Goal: Communication & Community: Answer question/provide support

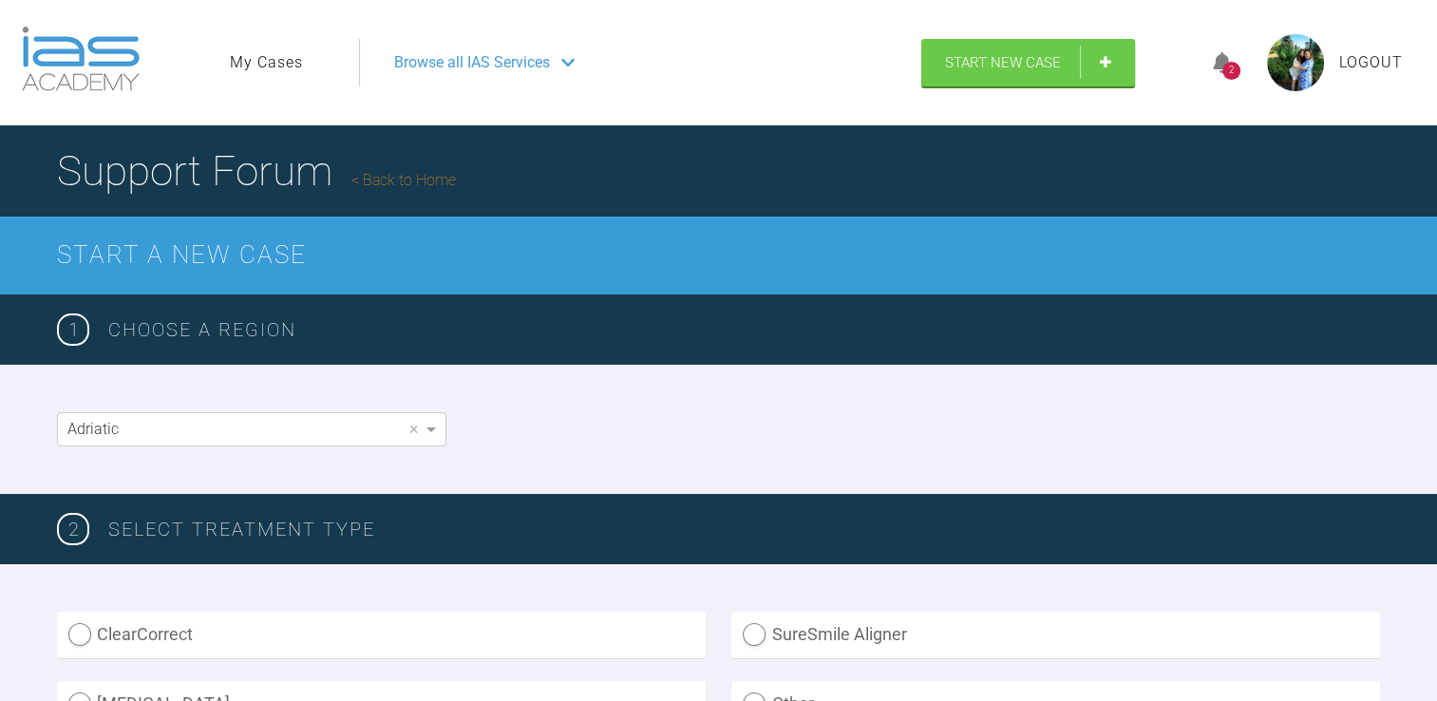
click at [255, 60] on link "My Cases" at bounding box center [266, 62] width 73 height 25
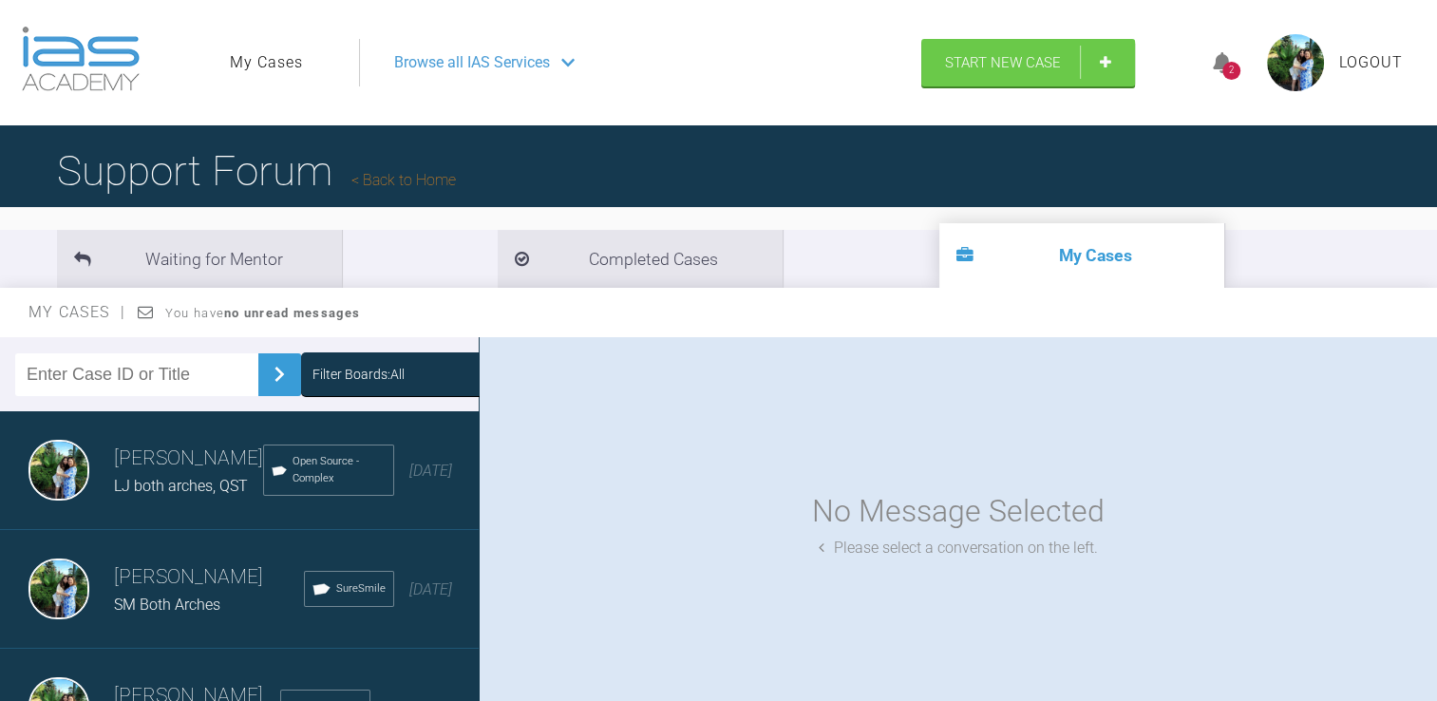
click at [169, 585] on h3 "Shilan Jaf" at bounding box center [209, 577] width 190 height 32
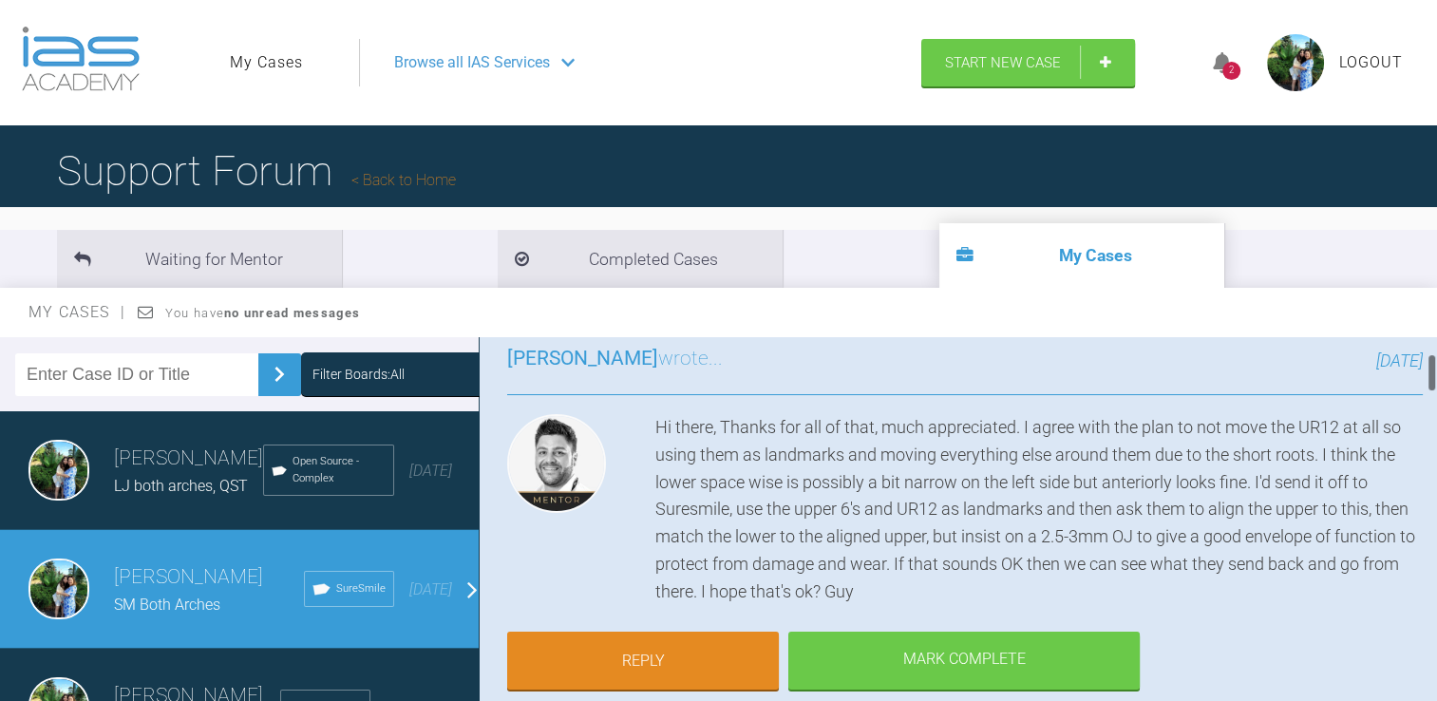
scroll to position [154, 0]
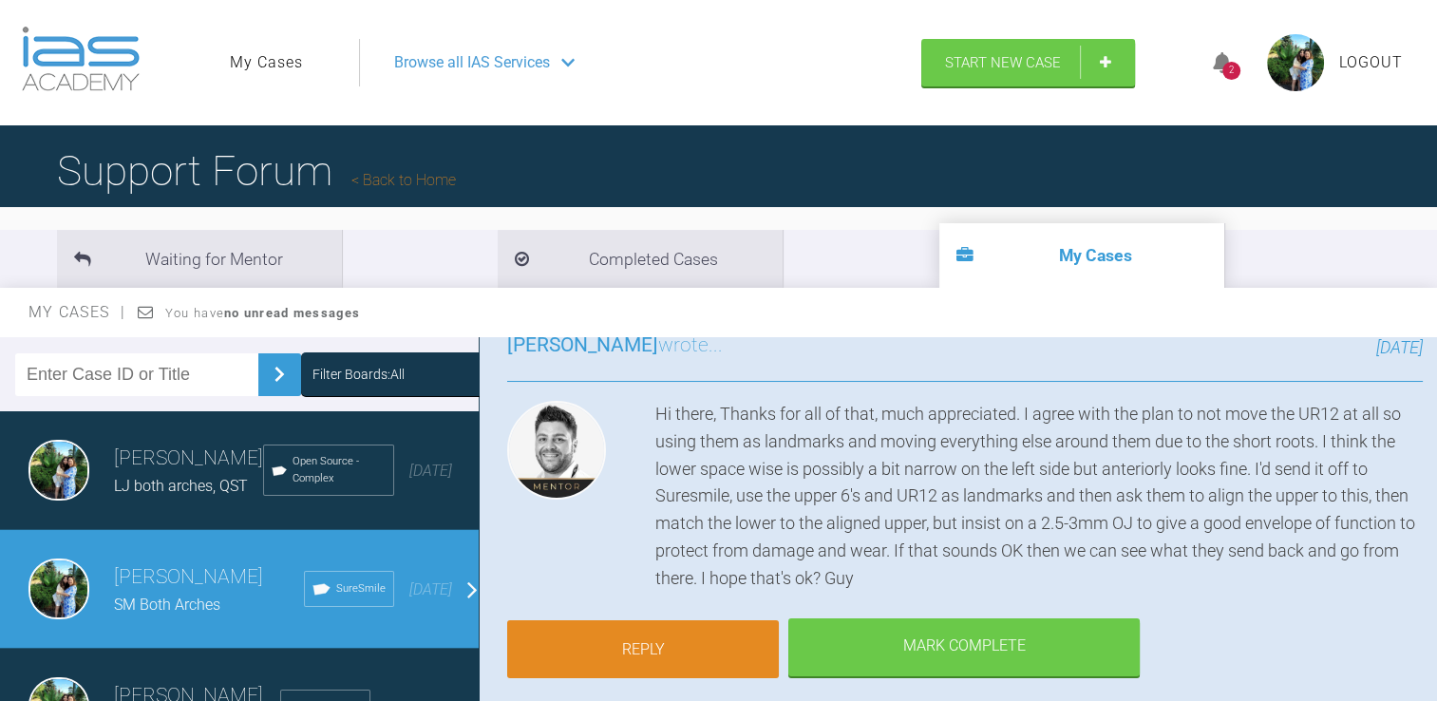
click at [644, 620] on link "Reply" at bounding box center [643, 649] width 272 height 59
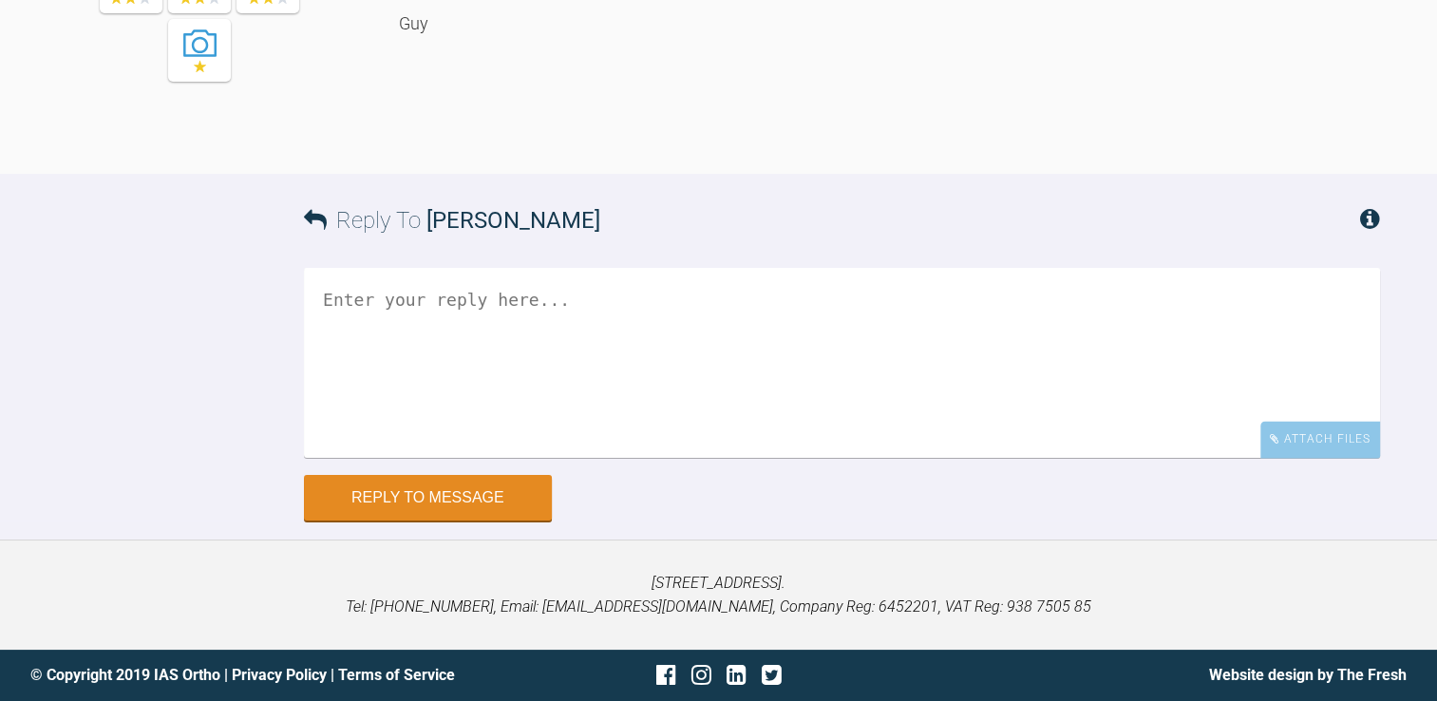
scroll to position [3781, 0]
click at [886, 457] on textarea at bounding box center [842, 362] width 1076 height 190
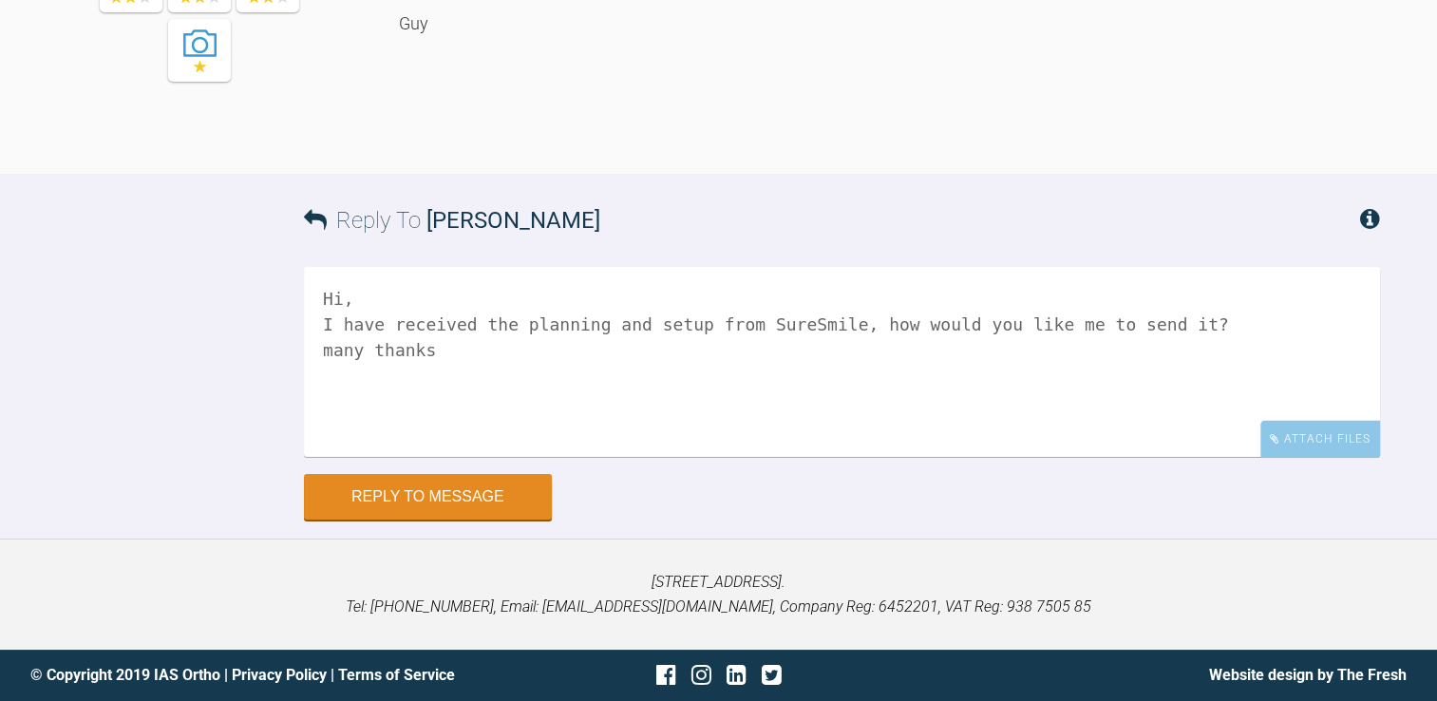
click at [1144, 397] on textarea "Hi, I have received the planning and setup from SureSmile, how would you like m…" at bounding box center [842, 362] width 1076 height 190
type textarea "Hi, I have received the planning and setup from SureSmile, how would you like m…"
click at [452, 522] on button "Reply to Message" at bounding box center [428, 499] width 248 height 46
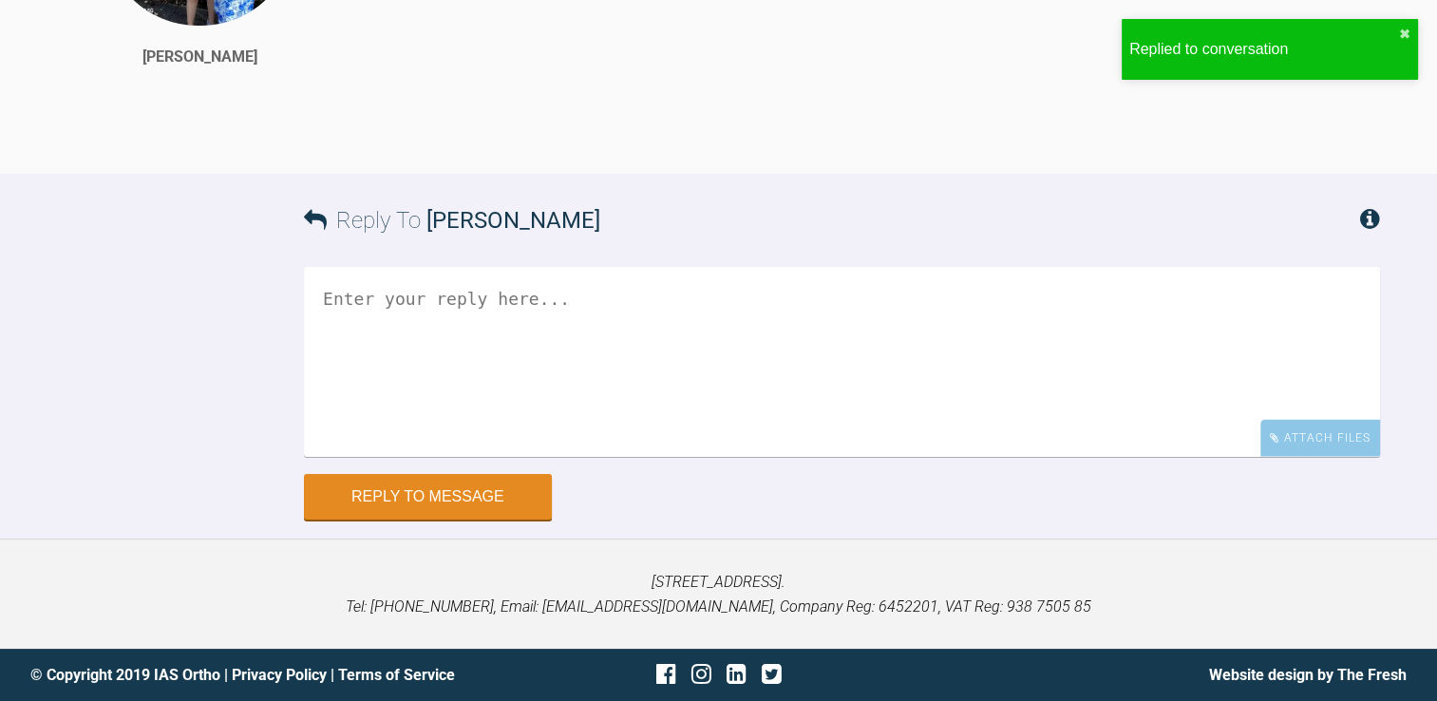
scroll to position [4085, 0]
click at [1405, 35] on button "✖" at bounding box center [1404, 34] width 11 height 15
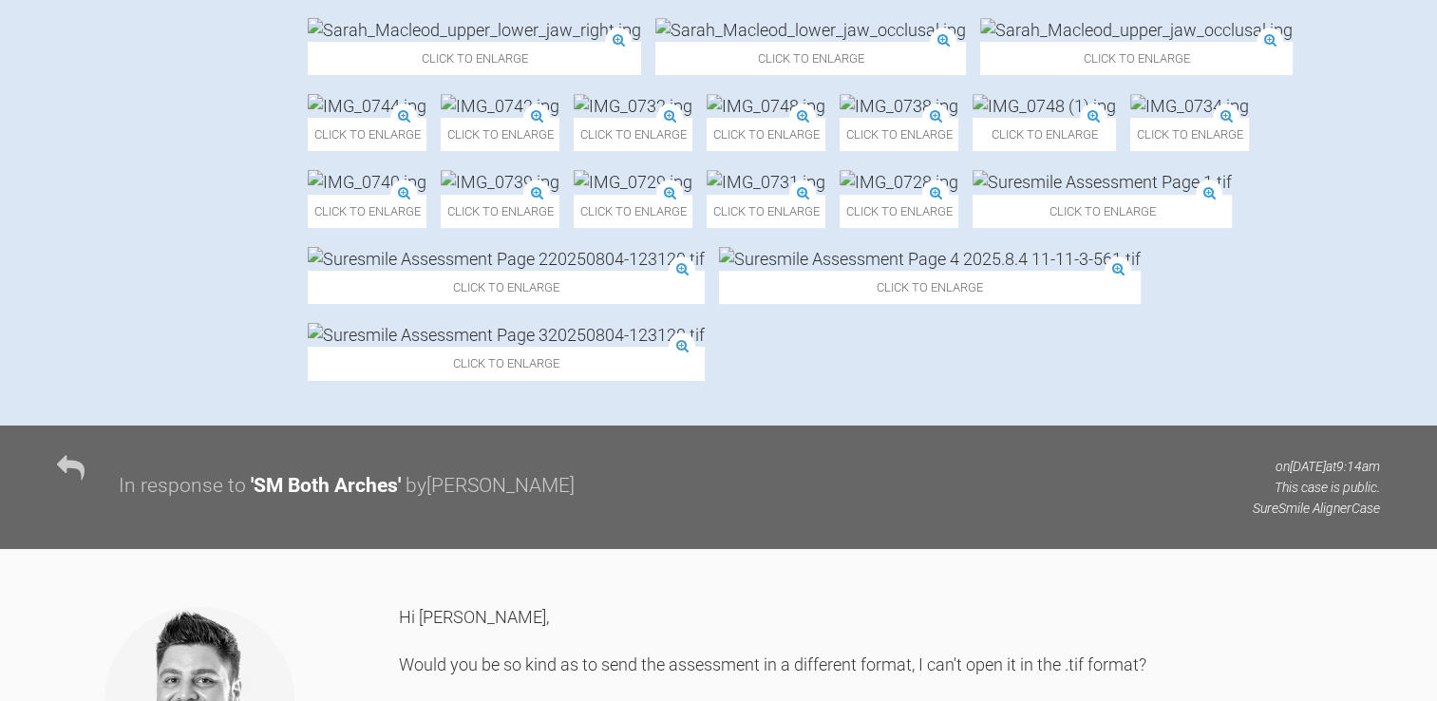
scroll to position [0, 0]
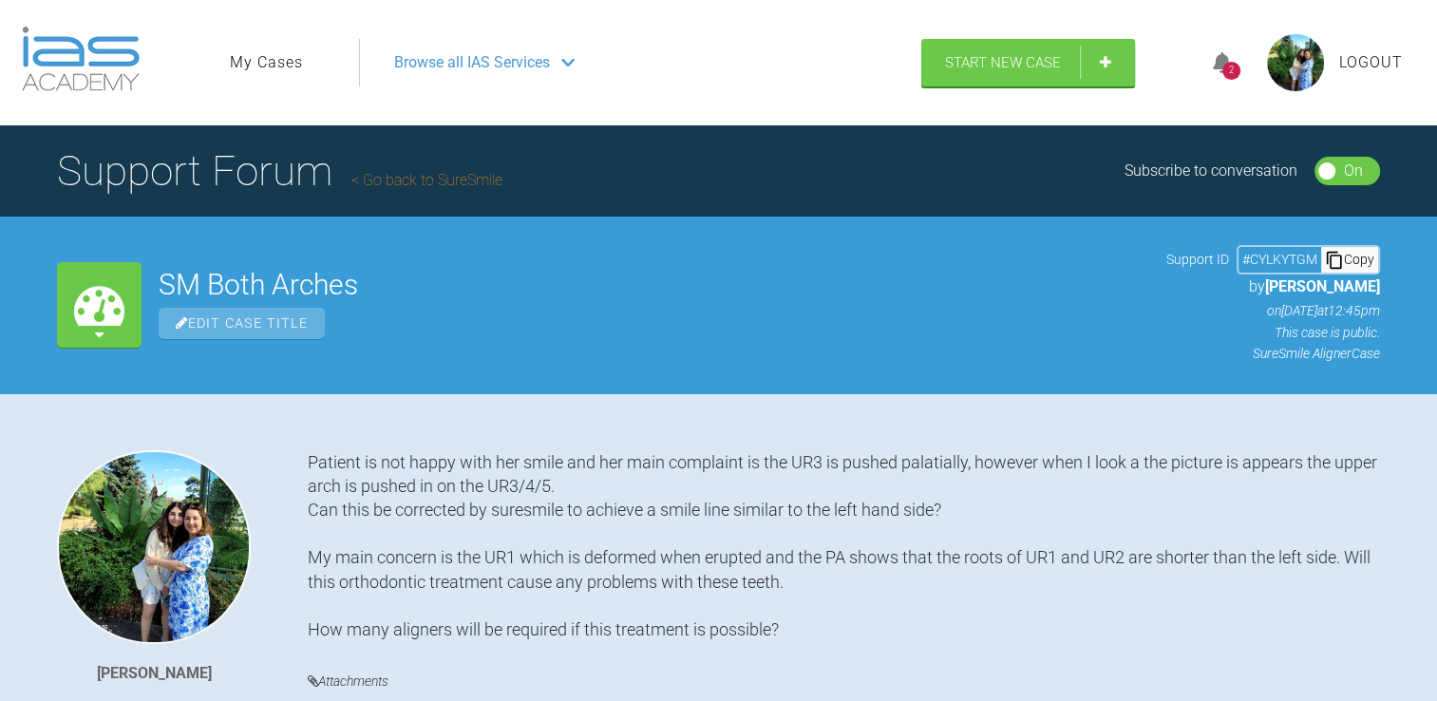
click at [263, 48] on ul "My Cases" at bounding box center [294, 63] width 129 height 48
click at [267, 56] on link "My Cases" at bounding box center [266, 62] width 73 height 25
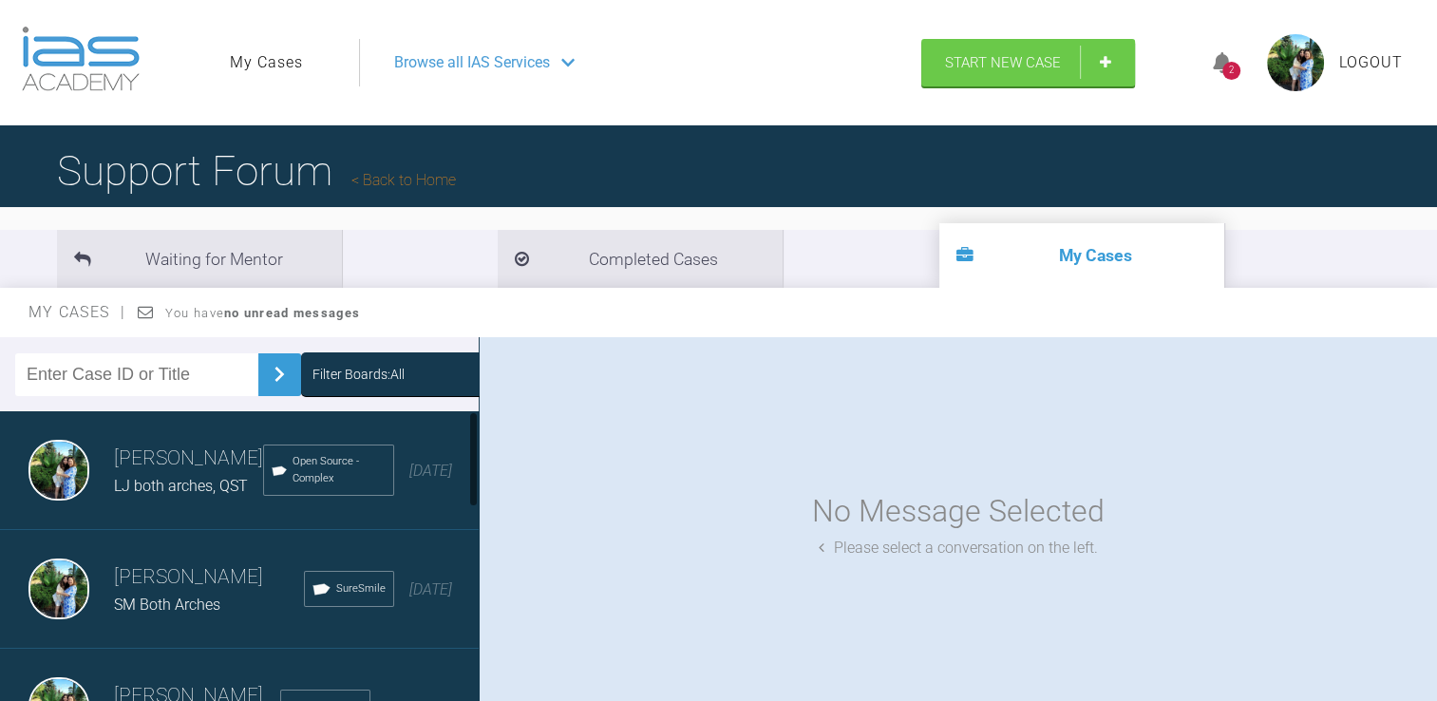
click at [136, 446] on h3 "[PERSON_NAME]" at bounding box center [188, 459] width 149 height 32
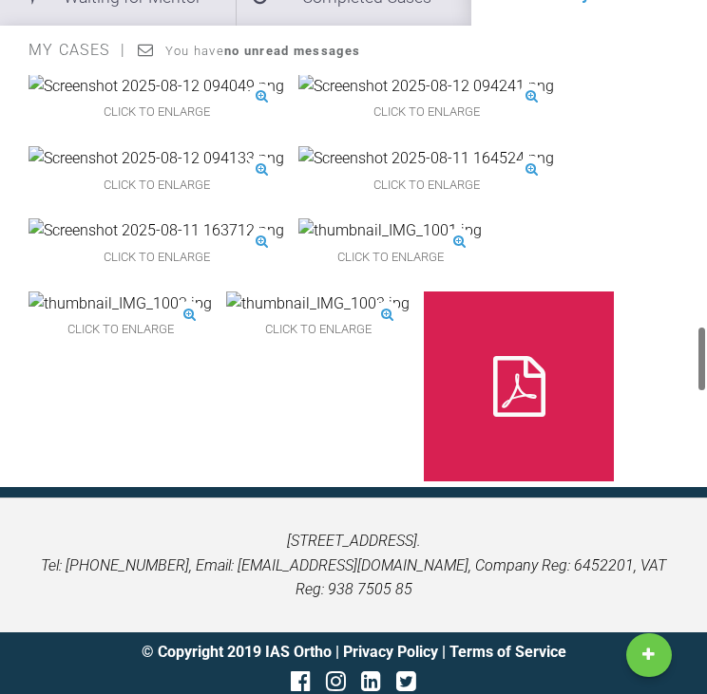
scroll to position [1557, 0]
drag, startPoint x: 639, startPoint y: 368, endPoint x: 575, endPoint y: 368, distance: 64.6
click at [575, 368] on div "Click to enlarge Click to enlarge Click to enlarge Click to enlarge Click to en…" at bounding box center [361, 228] width 664 height 601
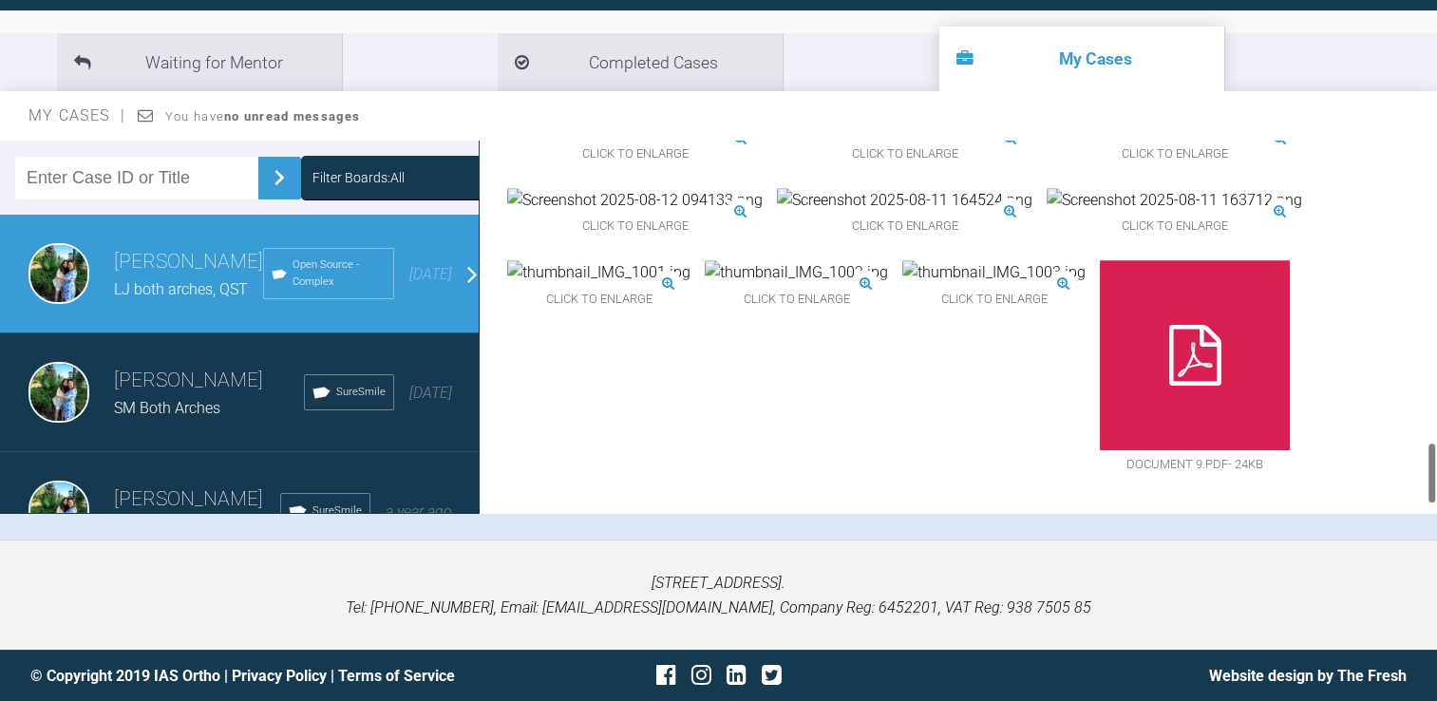
scroll to position [1779, 0]
click at [1100, 387] on div at bounding box center [1195, 355] width 190 height 190
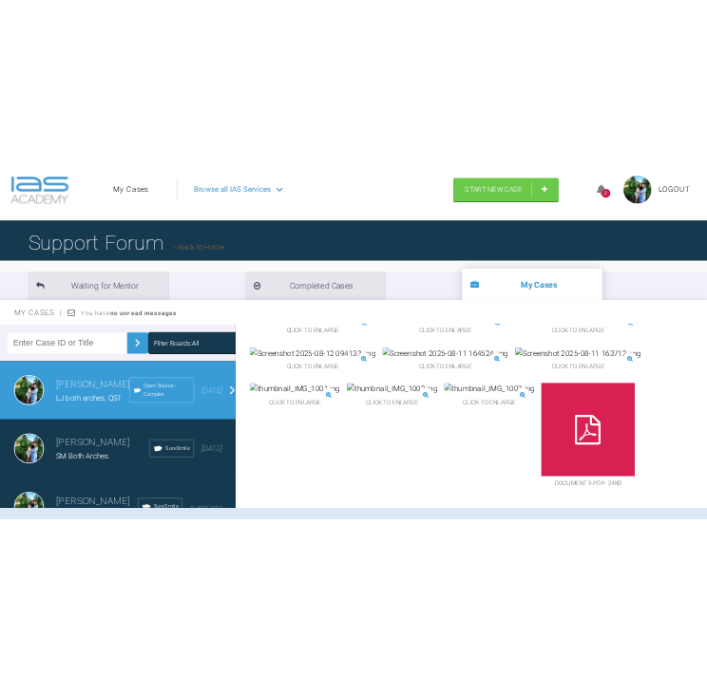
scroll to position [1929, 0]
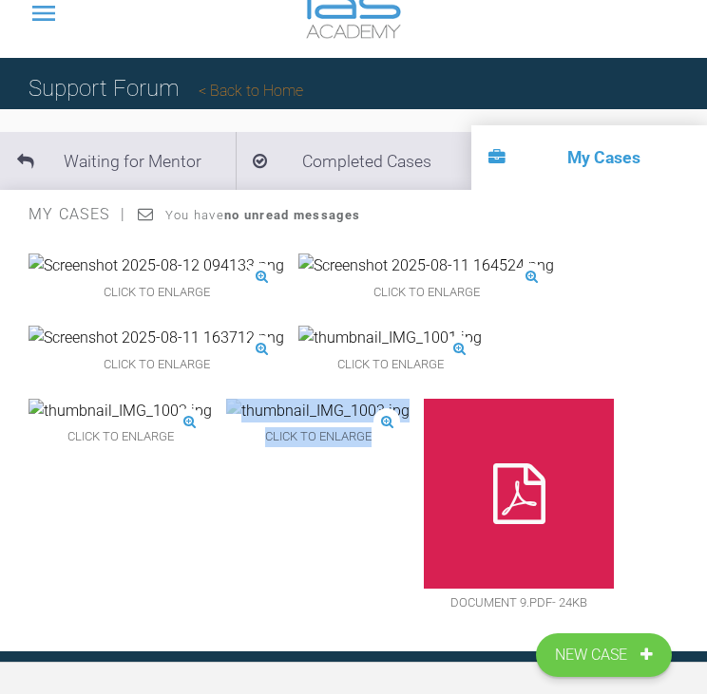
drag, startPoint x: 90, startPoint y: 632, endPoint x: 1043, endPoint y: 363, distance: 990.1
click at [707, 363] on html "My Cases Logout Browse all IAS Services Start New Case 2 Logout Support Forum B…" at bounding box center [353, 432] width 707 height 929
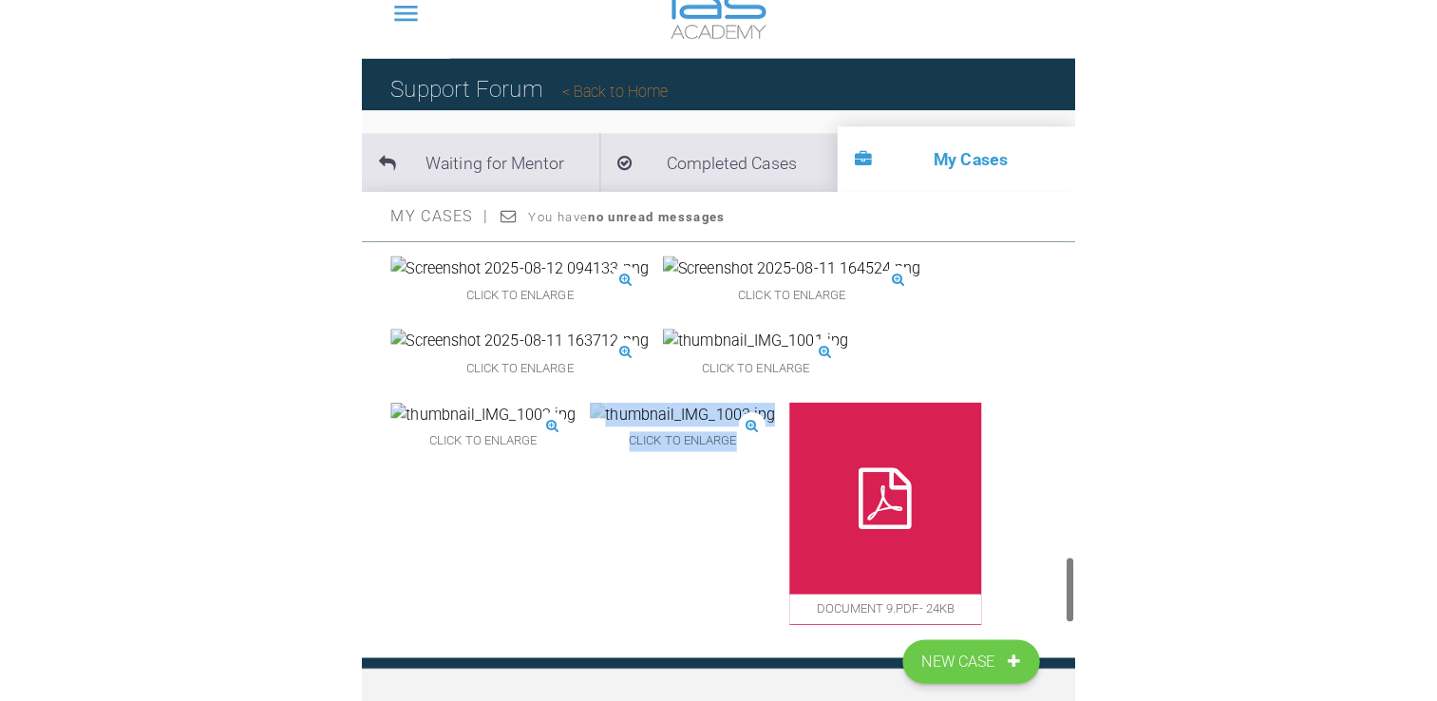
scroll to position [2119, 0]
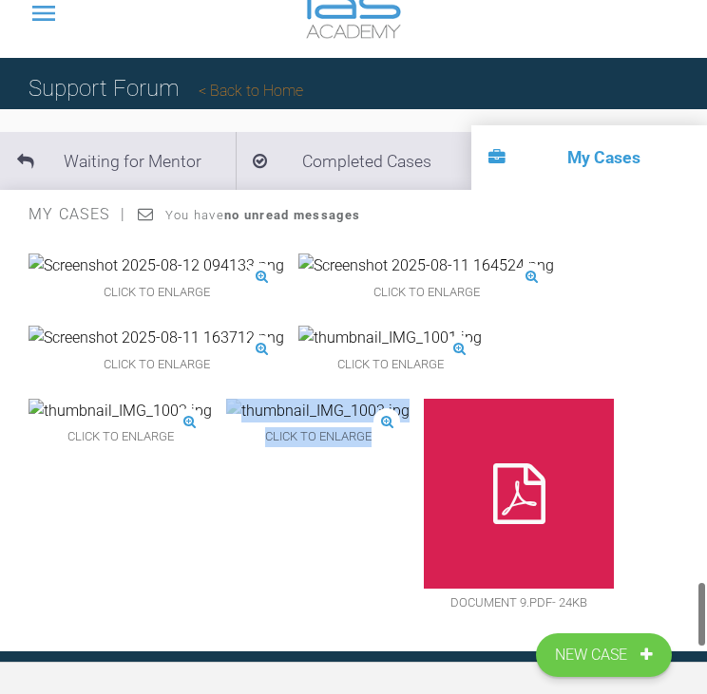
click at [273, 514] on div "Click to enlarge Click to enlarge Click to enlarge Click to enlarge Click to en…" at bounding box center [361, 336] width 664 height 601
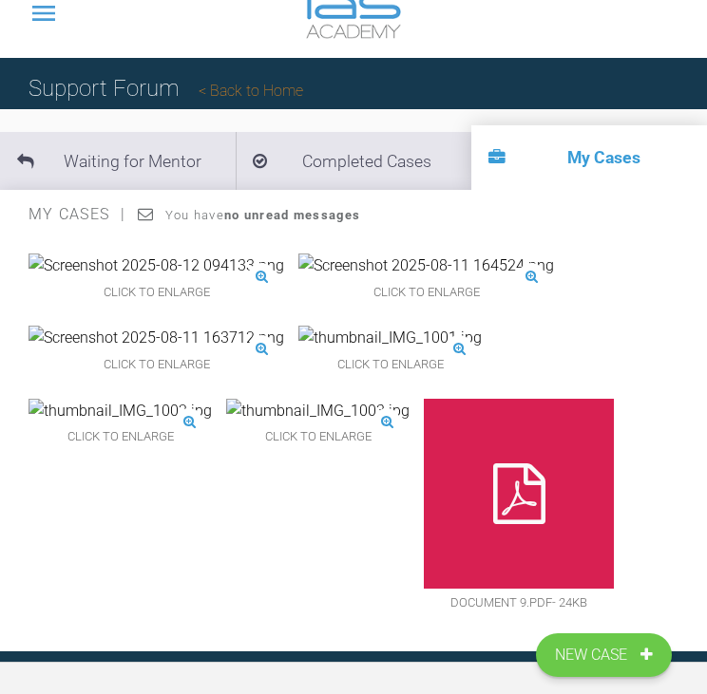
drag, startPoint x: 163, startPoint y: 525, endPoint x: 329, endPoint y: 584, distance: 175.5
click at [329, 584] on div "Click to enlarge Click to enlarge Click to enlarge Click to enlarge Click to en…" at bounding box center [361, 336] width 664 height 601
drag, startPoint x: 141, startPoint y: 598, endPoint x: 348, endPoint y: 568, distance: 209.2
click at [348, 568] on div "Click to enlarge Click to enlarge Click to enlarge Click to enlarge Click to en…" at bounding box center [361, 336] width 664 height 601
click at [424, 520] on div at bounding box center [519, 494] width 190 height 190
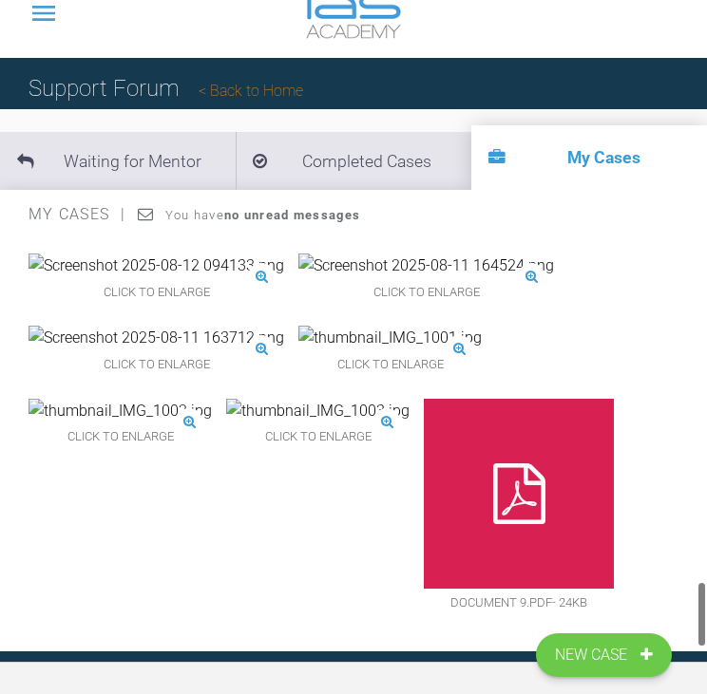
click at [493, 480] on icon at bounding box center [519, 494] width 52 height 61
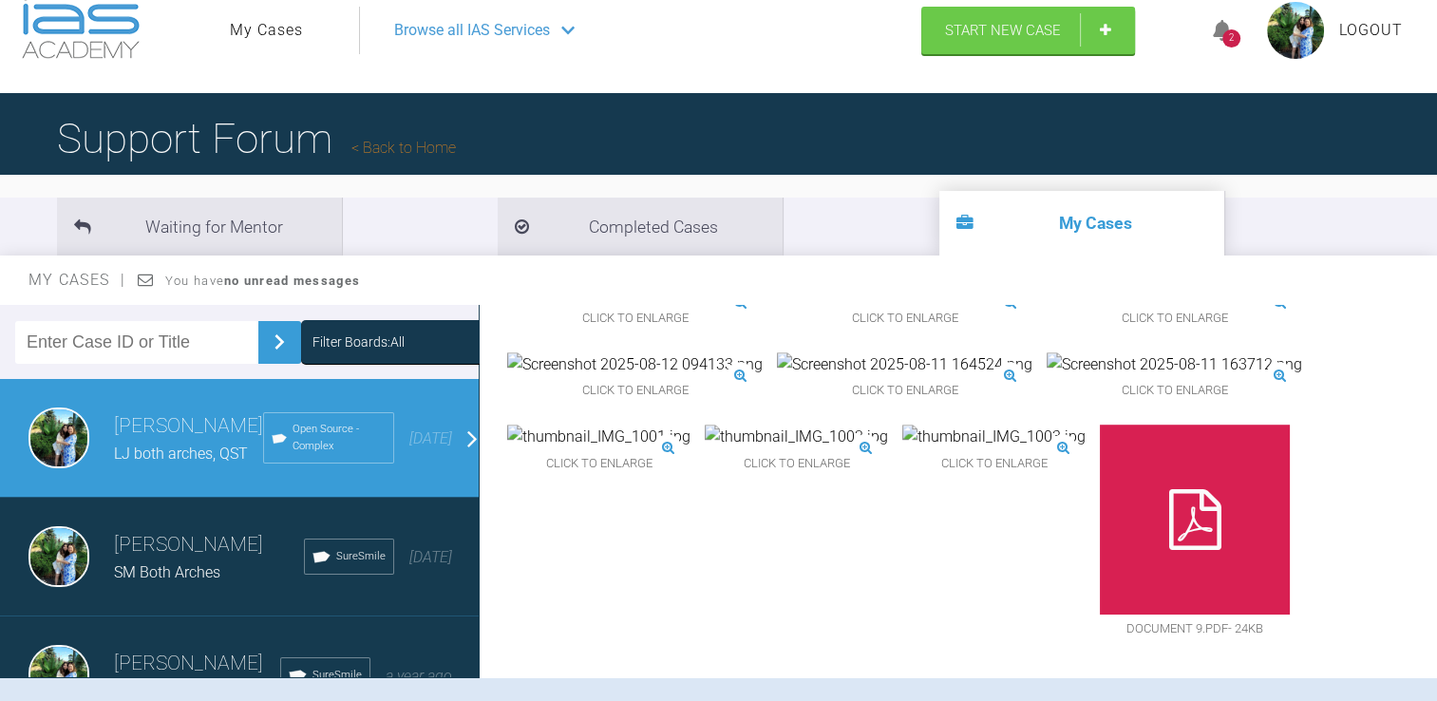
scroll to position [1768, 0]
click at [1214, 36] on icon at bounding box center [1222, 31] width 19 height 22
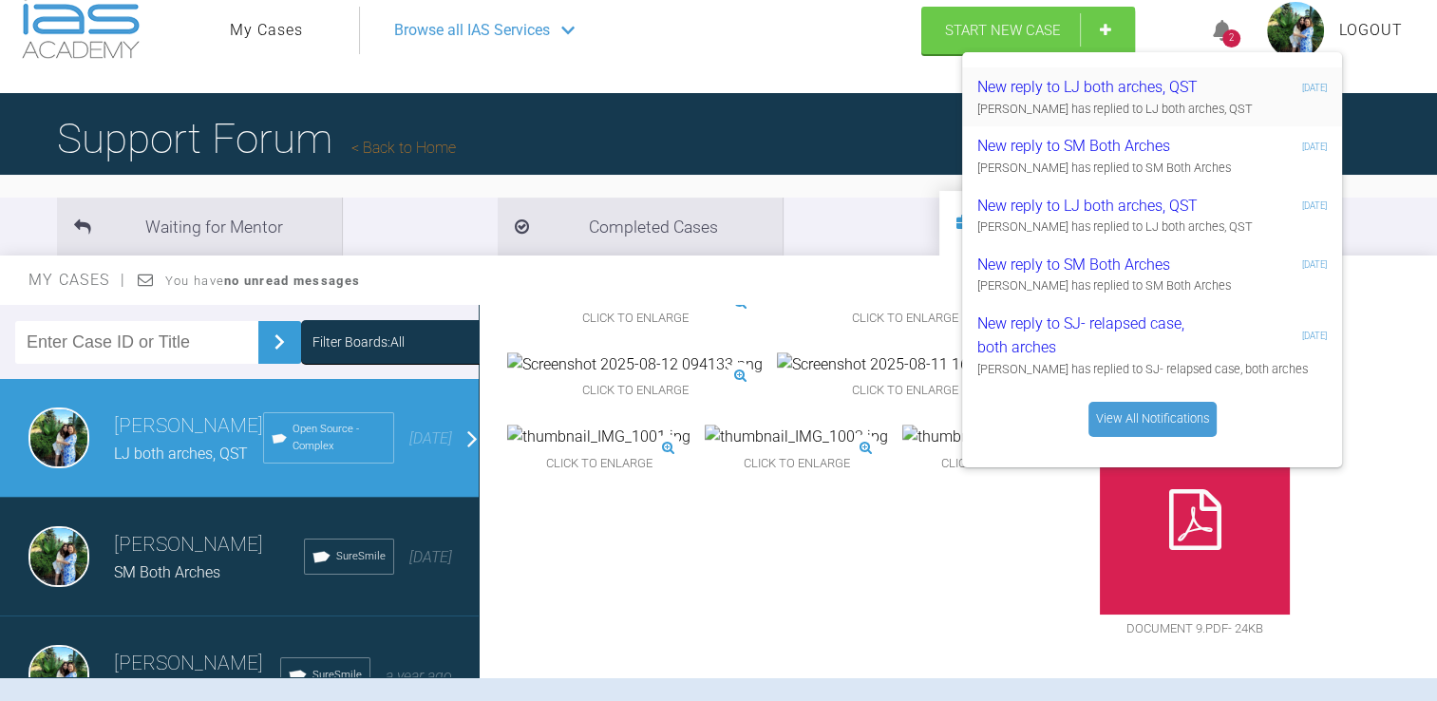
click at [1201, 82] on div "New reply to LJ both arches, QST" at bounding box center [1091, 87] width 227 height 25
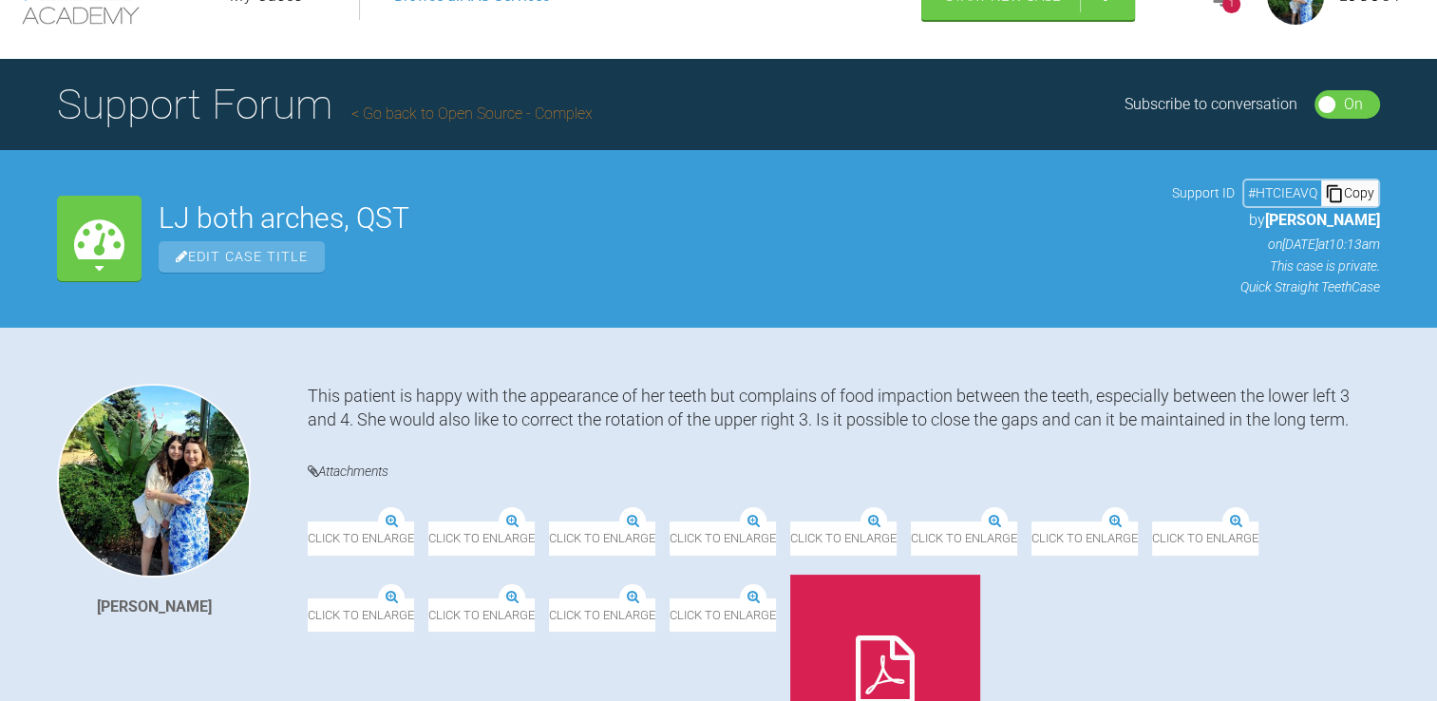
scroll to position [19, 0]
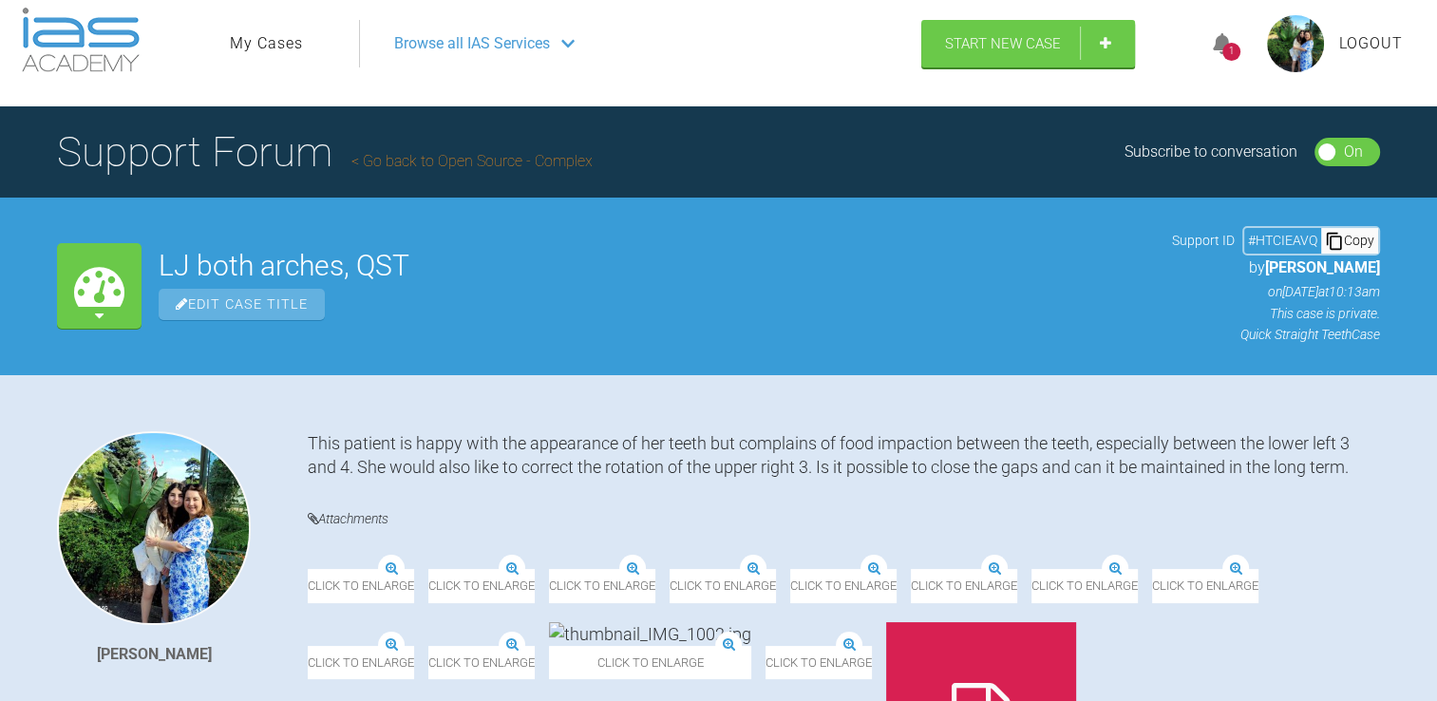
click at [1214, 44] on icon at bounding box center [1222, 44] width 19 height 22
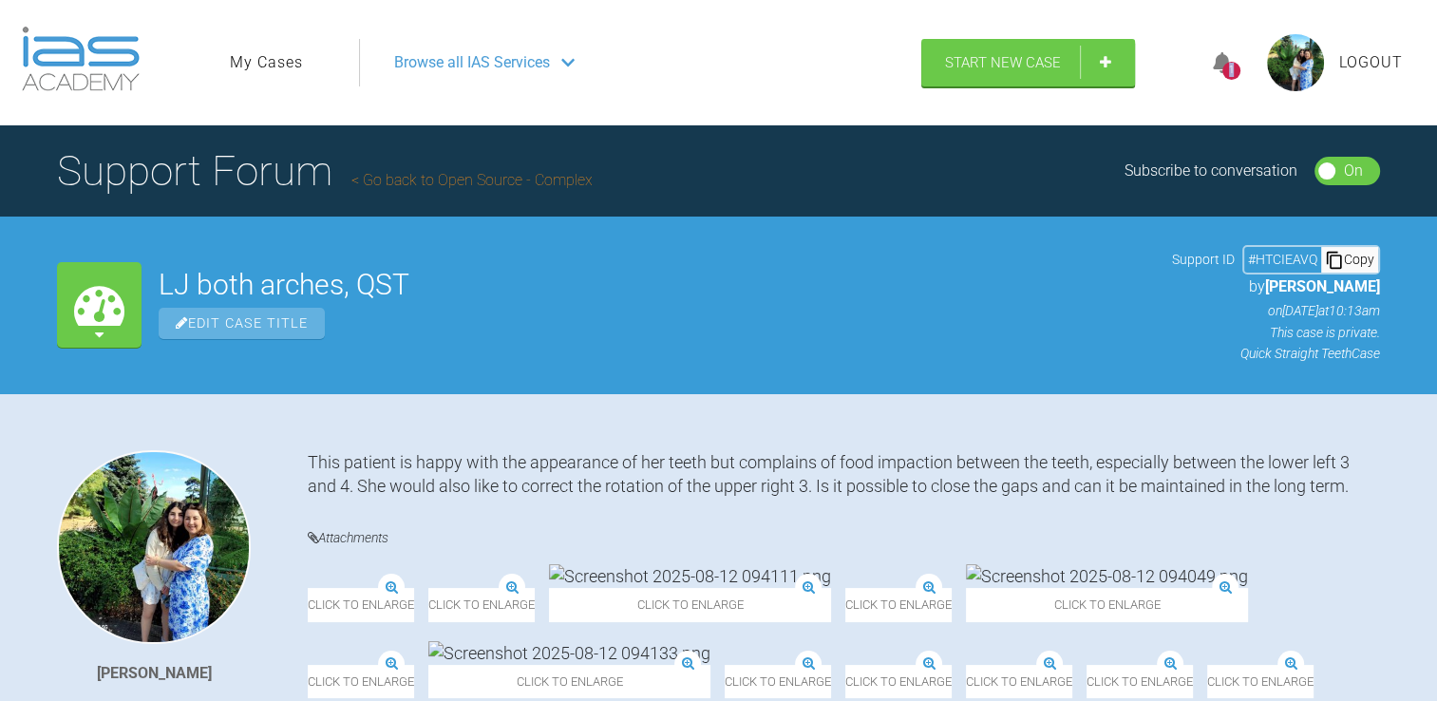
drag, startPoint x: 1214, startPoint y: 78, endPoint x: 1232, endPoint y: 69, distance: 20.0
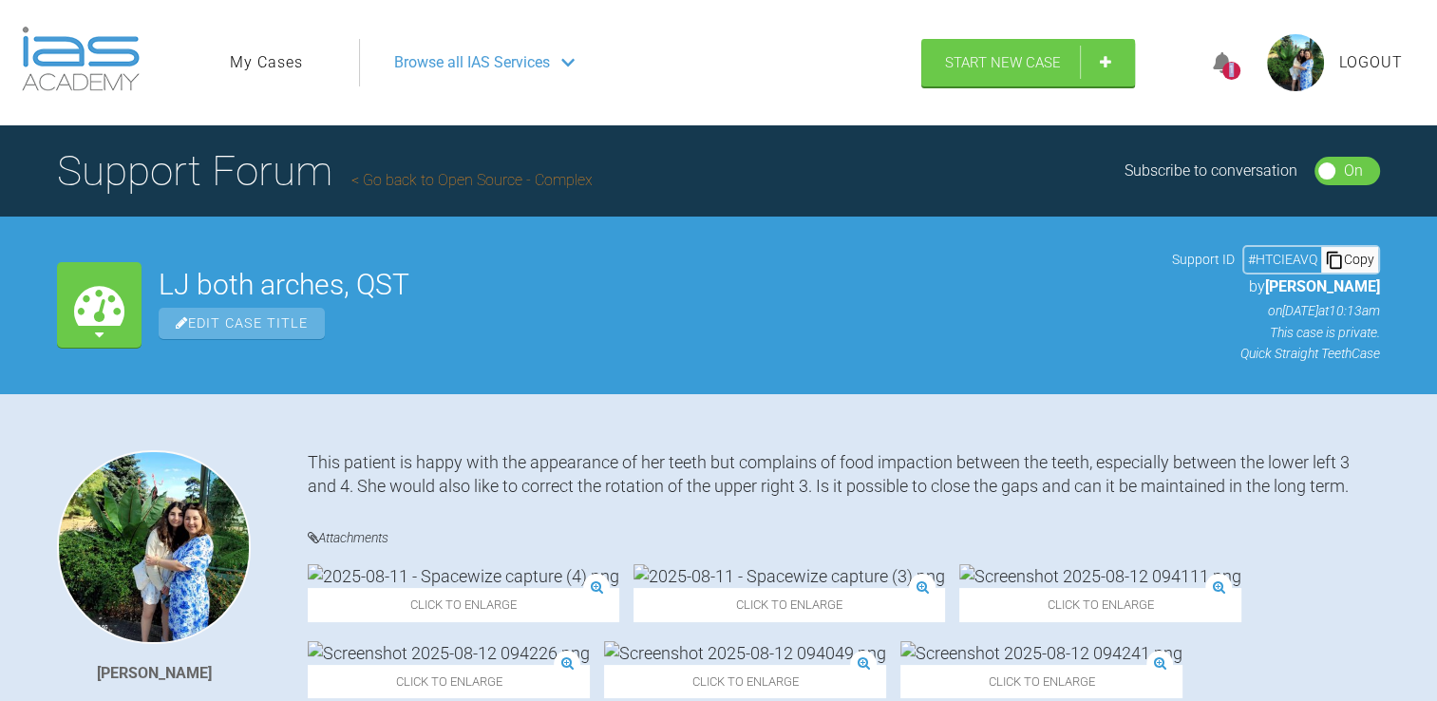
click at [1232, 69] on div "1" at bounding box center [1231, 63] width 71 height 45
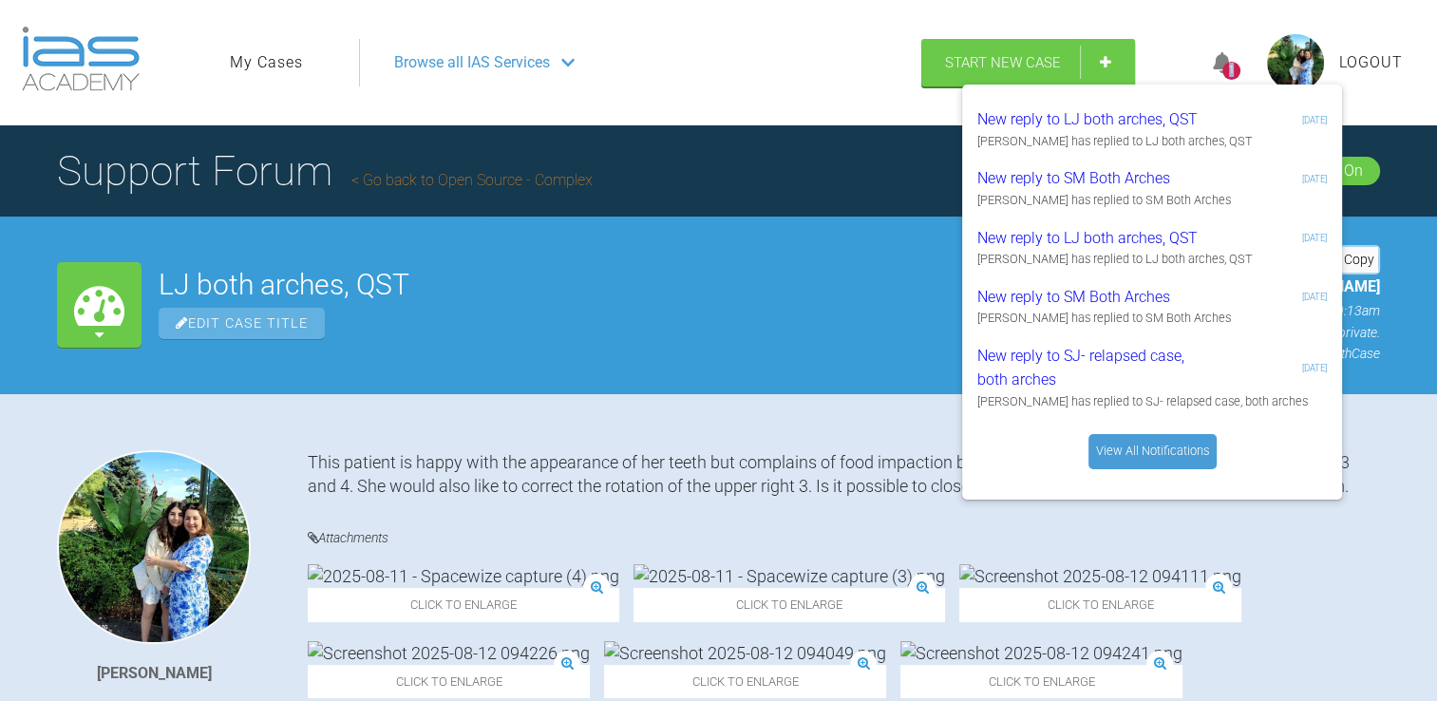
click at [1232, 69] on div "1" at bounding box center [1232, 71] width 18 height 18
